Goal: Information Seeking & Learning: Learn about a topic

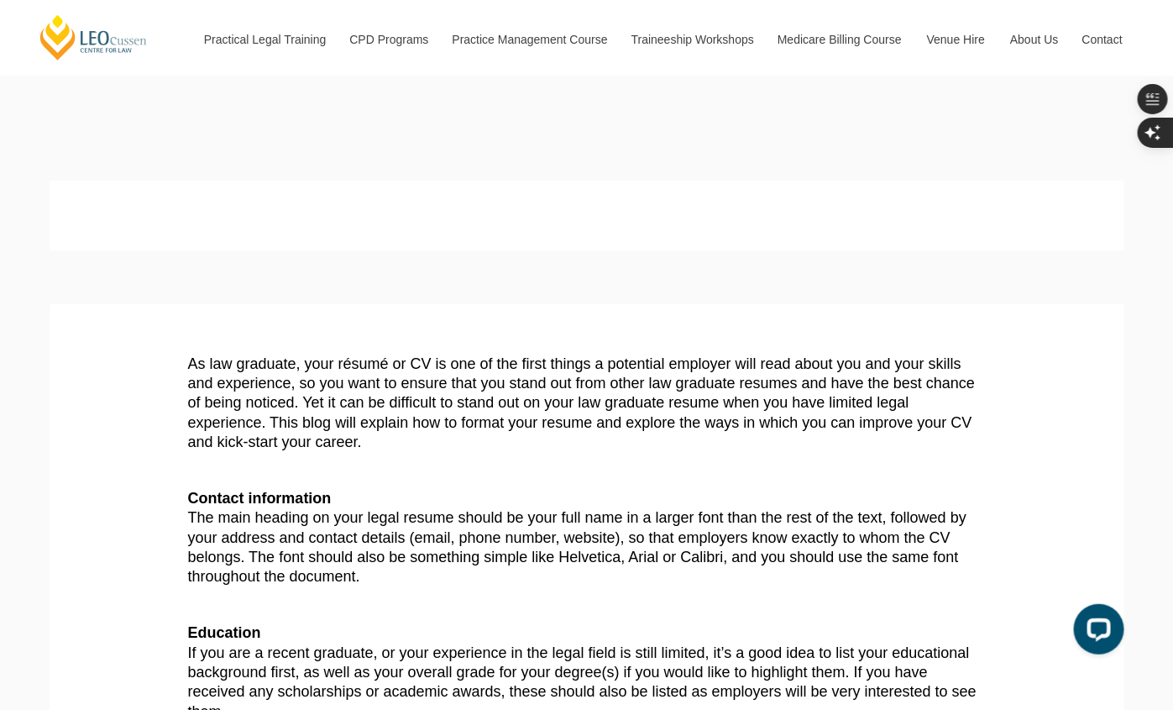
scroll to position [1176, 0]
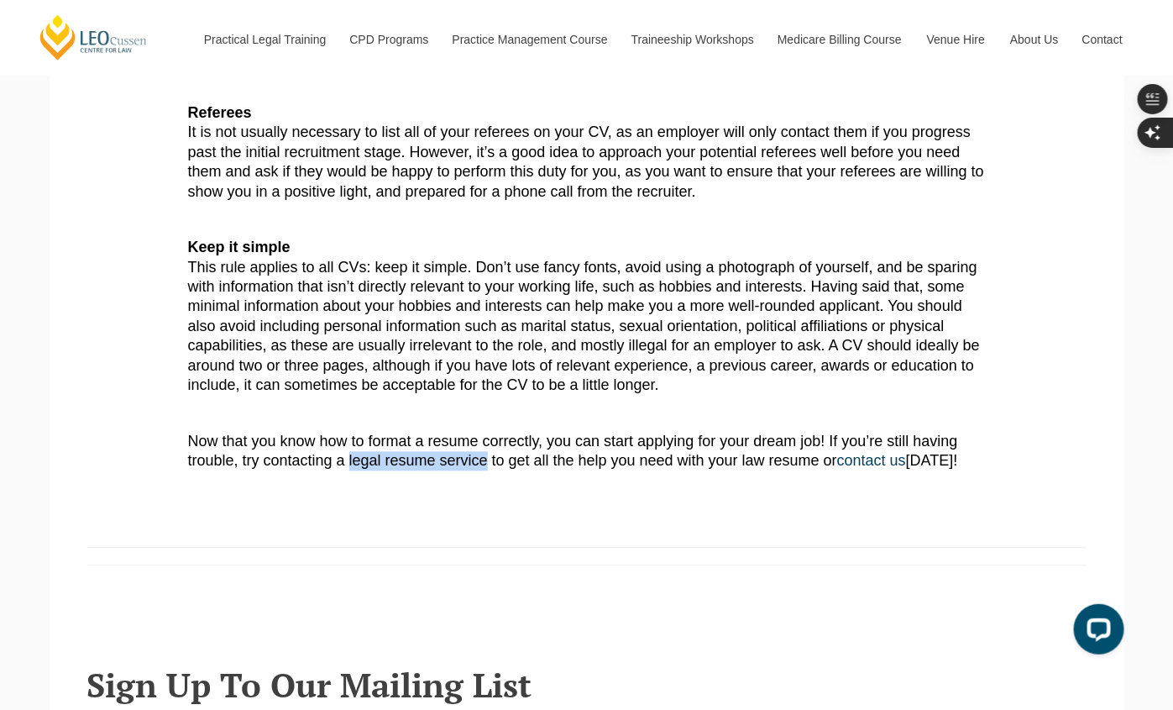
drag, startPoint x: 268, startPoint y: 406, endPoint x: 397, endPoint y: 404, distance: 129.3
click at [397, 432] on p "Now that you know how to format a resume correctly, you can start applying for …" at bounding box center [587, 451] width 798 height 39
copy p "legal resume service"
